Goal: Task Accomplishment & Management: Complete application form

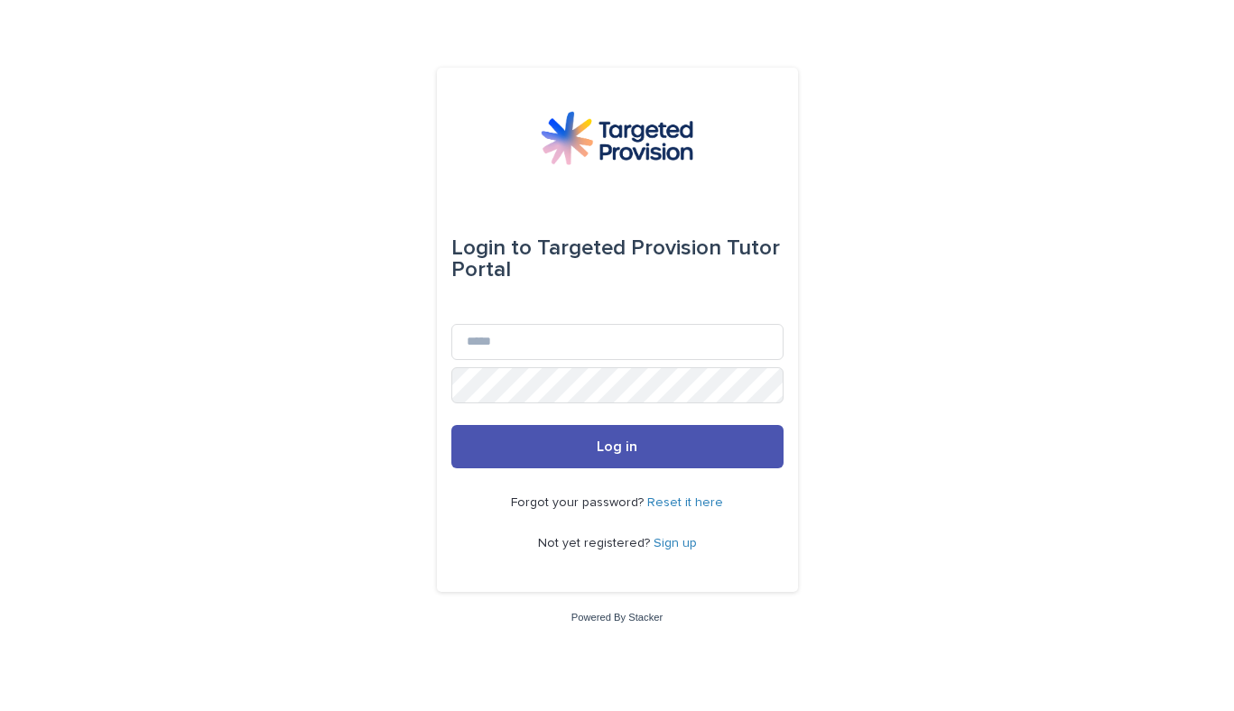
click at [550, 361] on div "Email" at bounding box center [617, 345] width 332 height 43
click at [543, 350] on input "Email" at bounding box center [617, 342] width 332 height 36
type input "**********"
click at [451, 425] on button "Log in" at bounding box center [617, 446] width 332 height 43
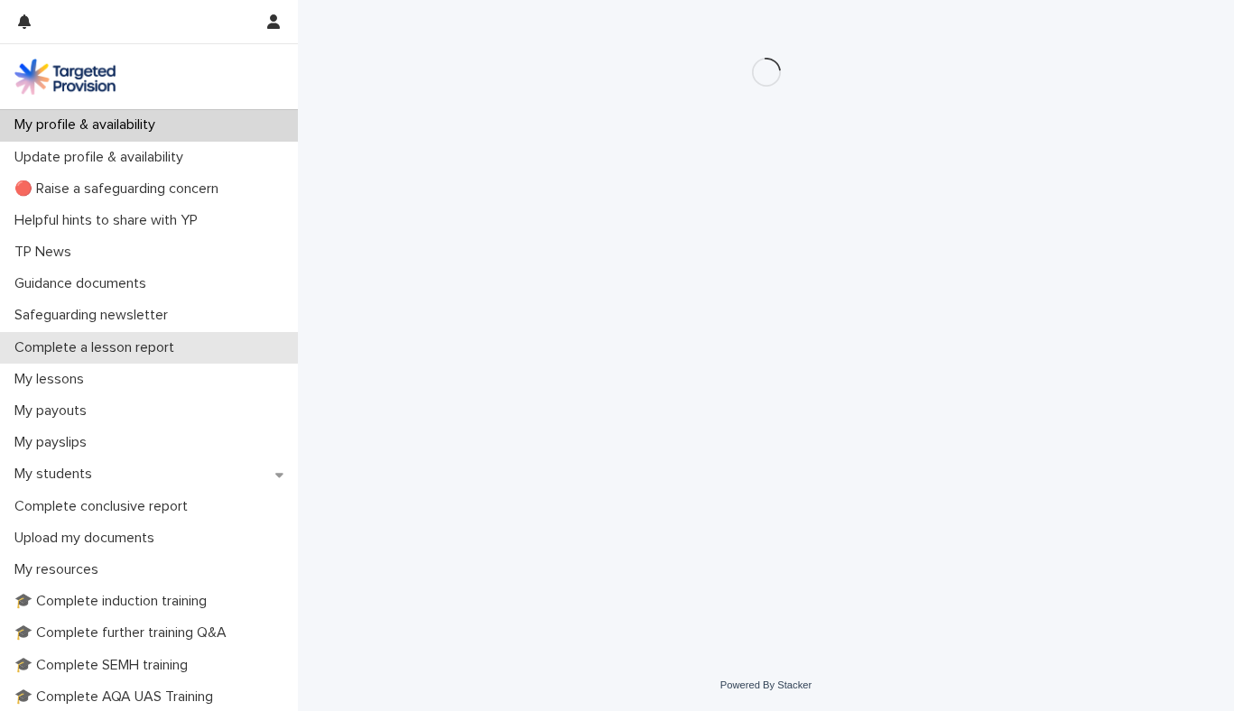
click at [82, 345] on p "Complete a lesson report" at bounding box center [97, 347] width 181 height 17
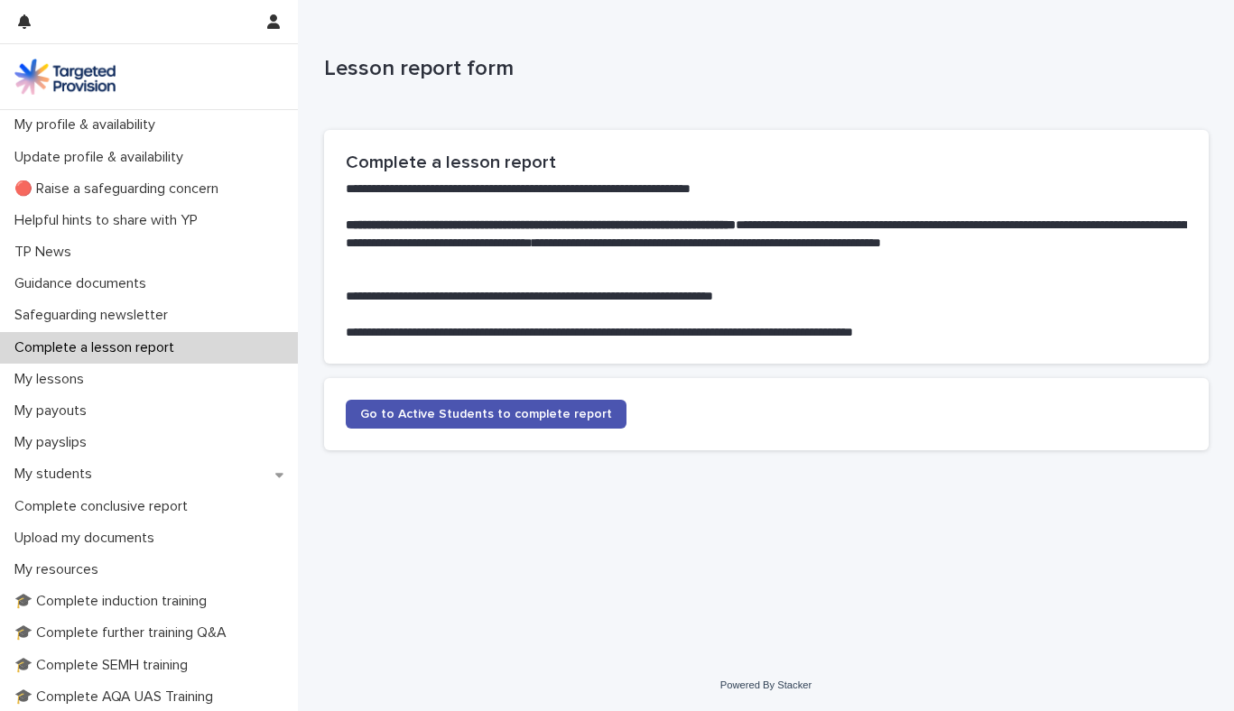
click at [416, 430] on section "Go to Active Students to complete report" at bounding box center [766, 414] width 884 height 72
click at [439, 411] on span "Go to Active Students to complete report" at bounding box center [486, 414] width 252 height 13
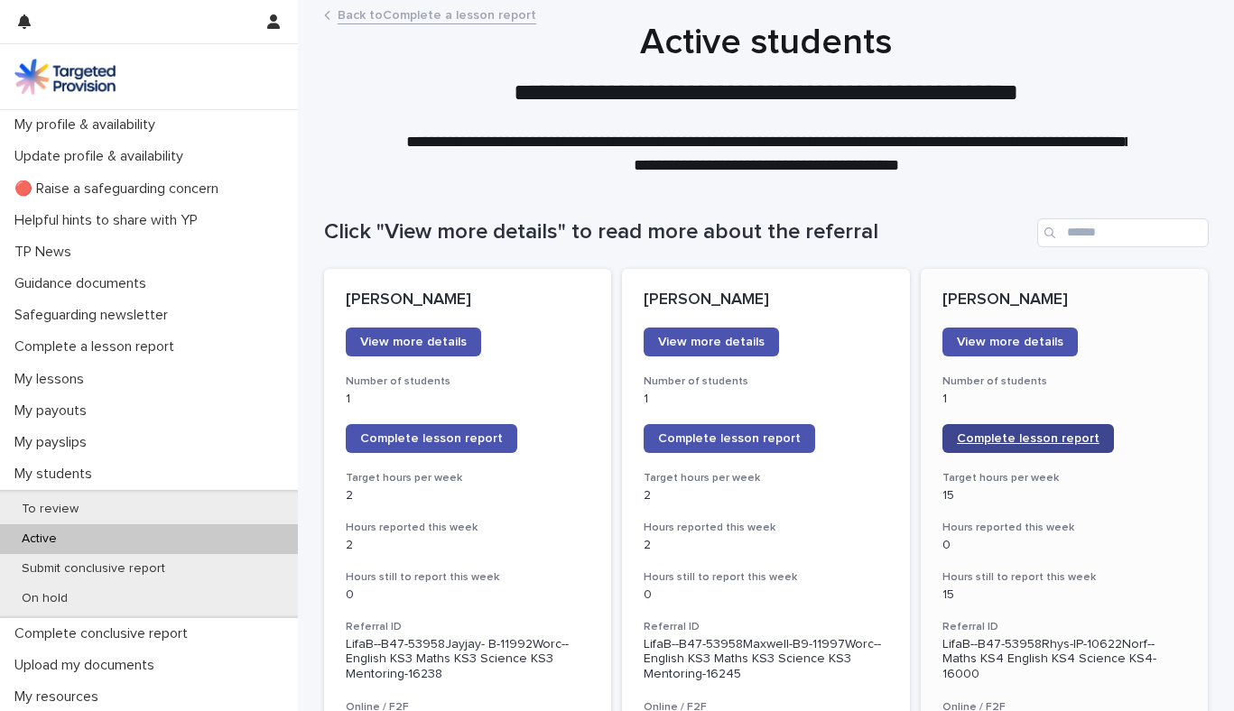
click at [1019, 427] on link "Complete lesson report" at bounding box center [1027, 438] width 171 height 29
